Goal: Information Seeking & Learning: Find contact information

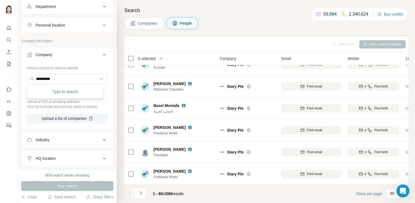
scroll to position [33, 0]
type input "**********"
click at [64, 92] on p "上海会畅通讯股份有限公司" at bounding box center [65, 91] width 46 height 5
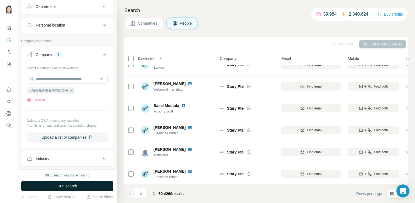
click at [60, 186] on span "Run search" at bounding box center [67, 186] width 20 height 5
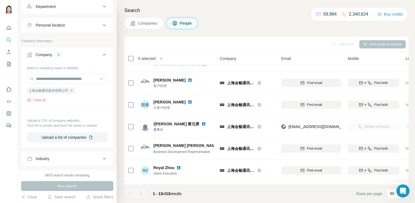
scroll to position [169, 0]
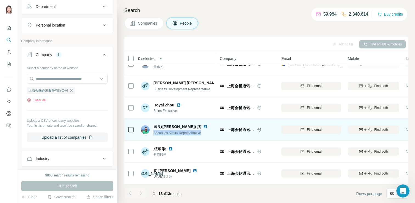
drag, startPoint x: 154, startPoint y: 130, endPoint x: 197, endPoint y: 131, distance: 43.0
click at [206, 129] on div "国良([PERSON_NAME]) 沈 Securities Affairs Representative" at bounding box center [177, 129] width 73 height 15
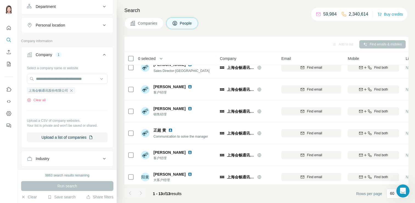
scroll to position [0, 0]
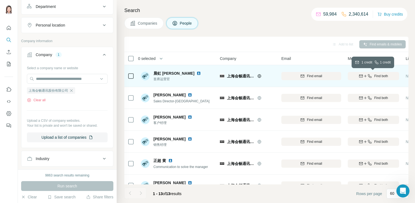
click at [381, 76] on span "Find both" at bounding box center [381, 76] width 14 height 5
